Goal: Task Accomplishment & Management: Manage account settings

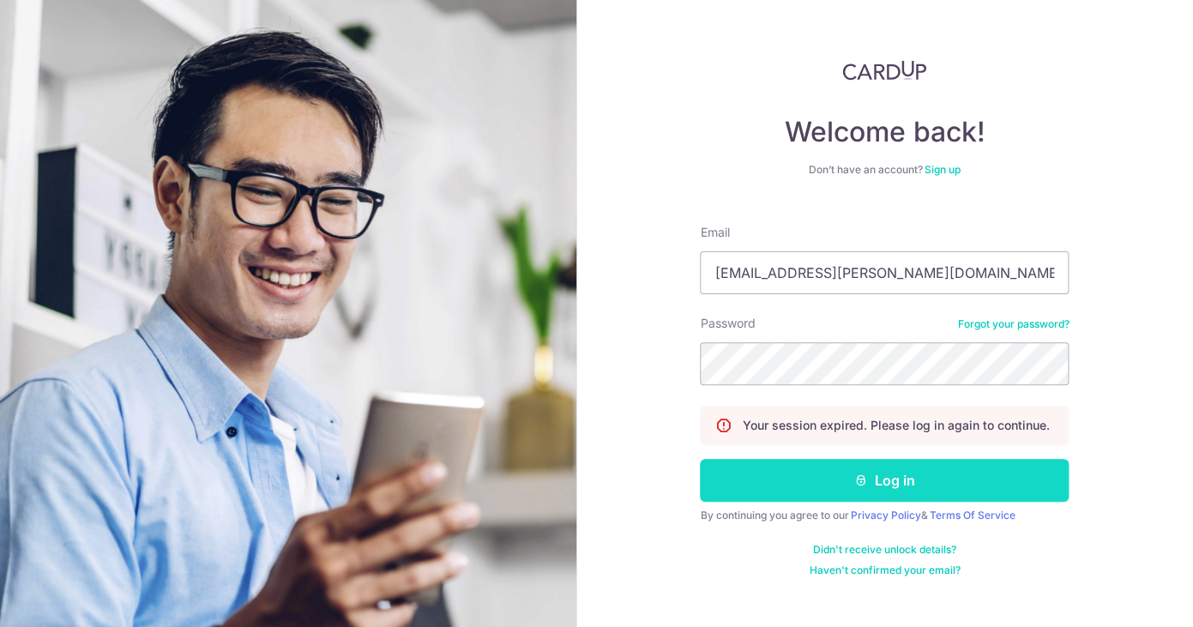
click at [783, 473] on button "Log in" at bounding box center [884, 480] width 369 height 43
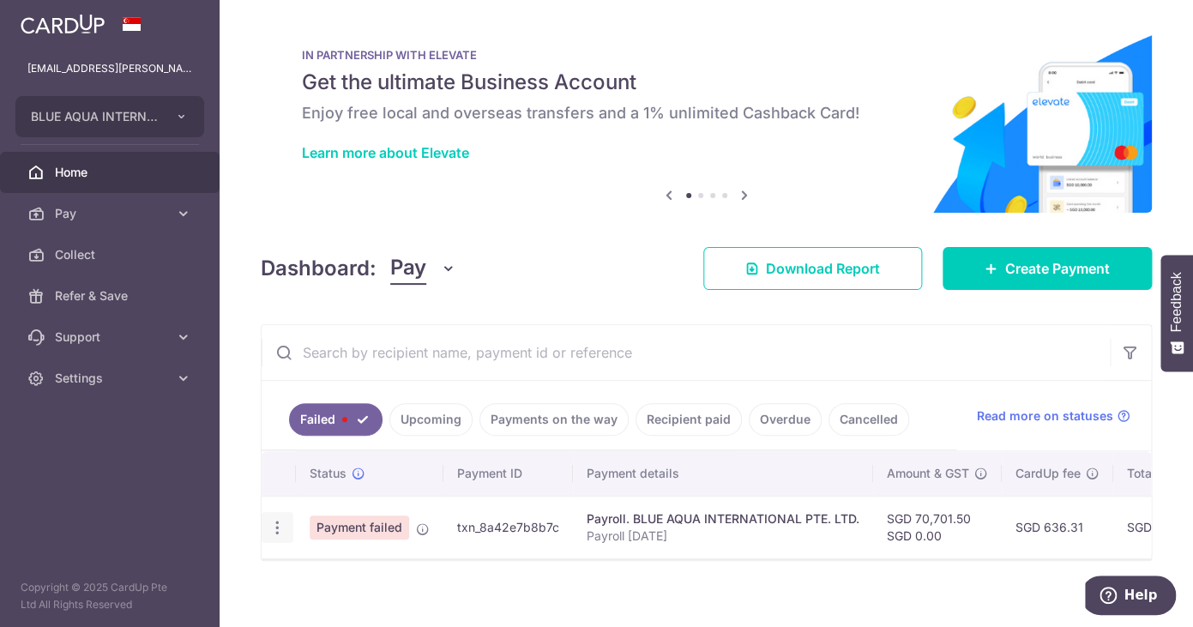
click at [276, 528] on icon "button" at bounding box center [277, 528] width 18 height 18
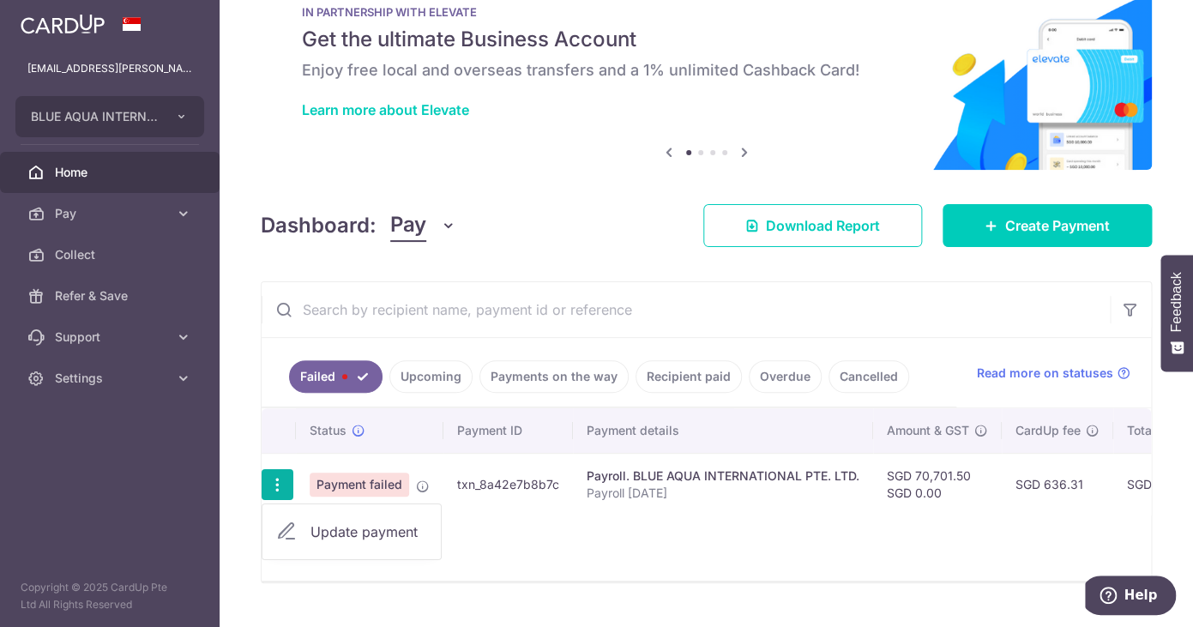
click at [339, 525] on span "Update payment" at bounding box center [369, 532] width 117 height 21
radio input "true"
type input "70,701.50"
type input "Payroll [DATE]"
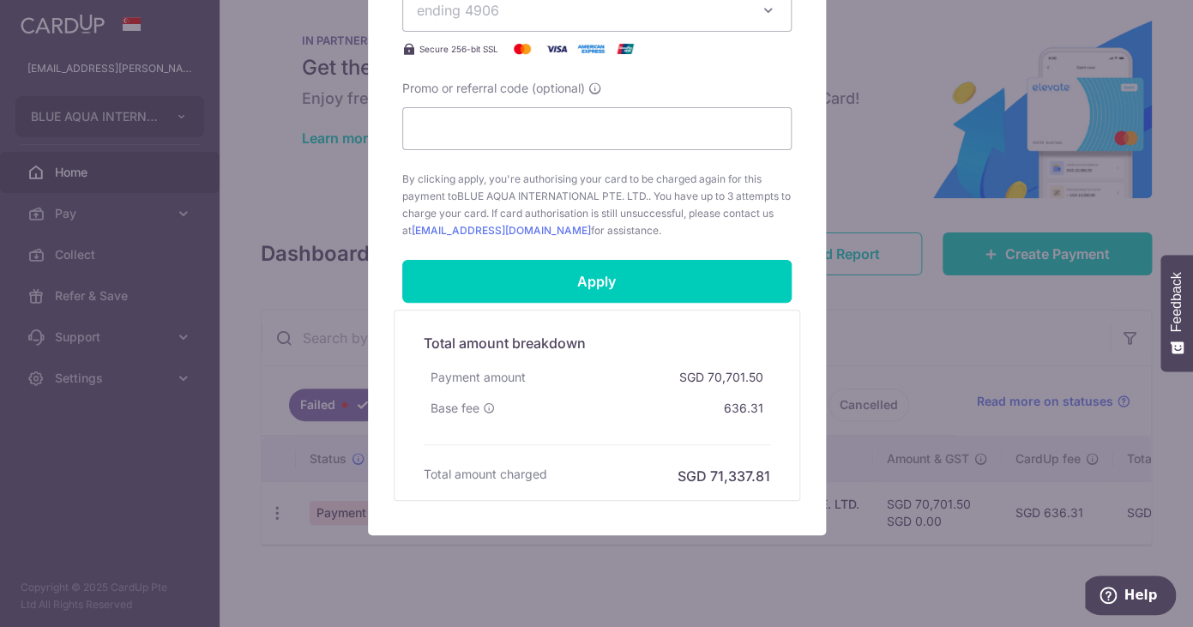
scroll to position [855, 0]
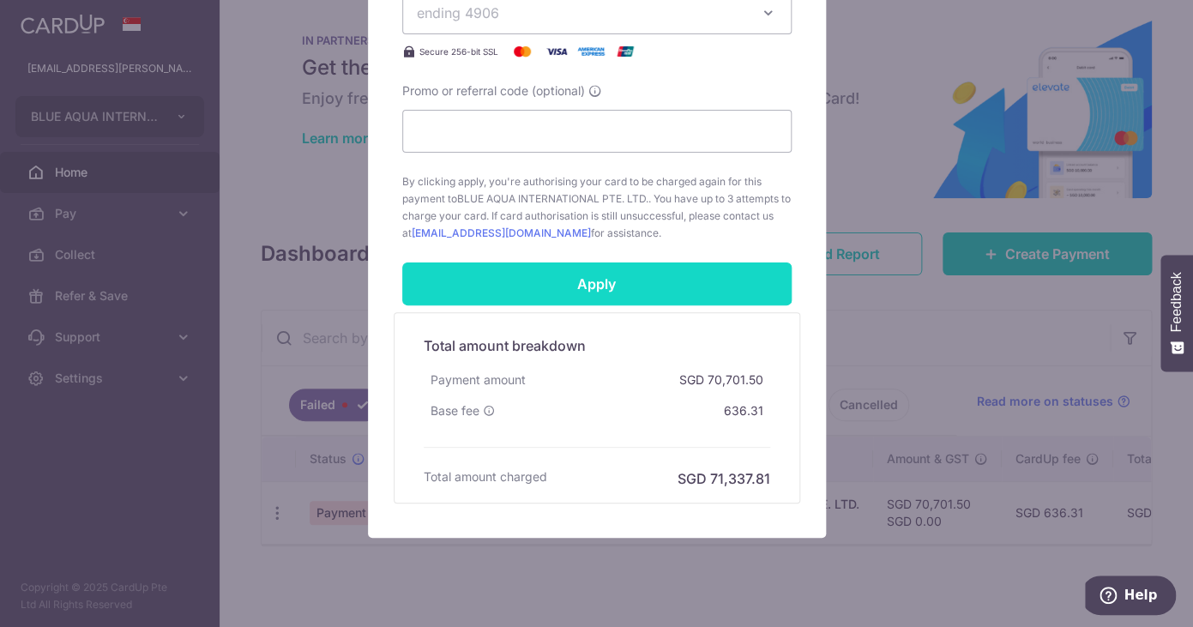
click at [578, 286] on input "Apply" at bounding box center [596, 283] width 389 height 43
